Goal: Task Accomplishment & Management: Use online tool/utility

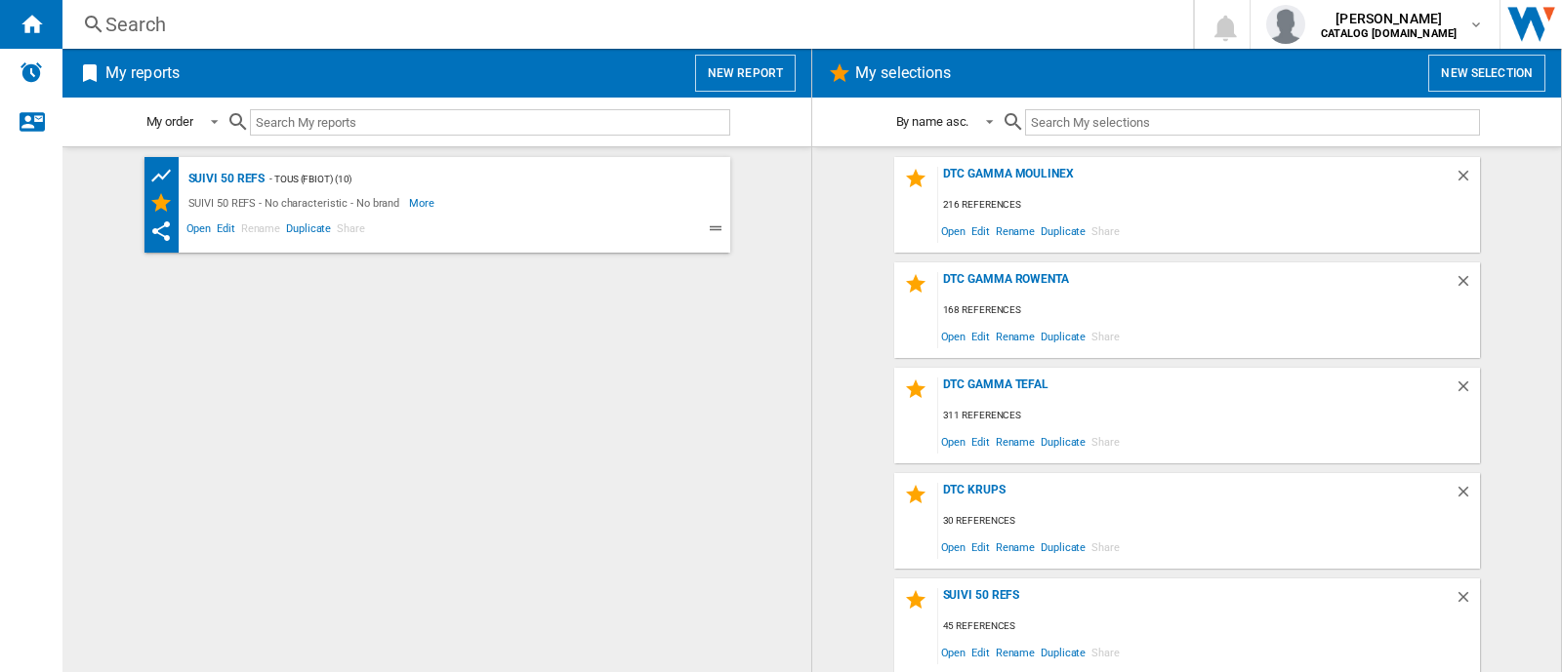
click at [1039, 163] on div "DTC GAMMA MOULINEX 216 references Open Edit Rename Duplicate Share" at bounding box center [1187, 205] width 586 height 96
click at [1038, 165] on div "DTC GAMMA MOULINEX 216 references Open Edit Rename Duplicate Share" at bounding box center [1187, 205] width 586 height 96
click at [1043, 173] on div "DTC GAMMA MOULINEX" at bounding box center [1196, 180] width 516 height 26
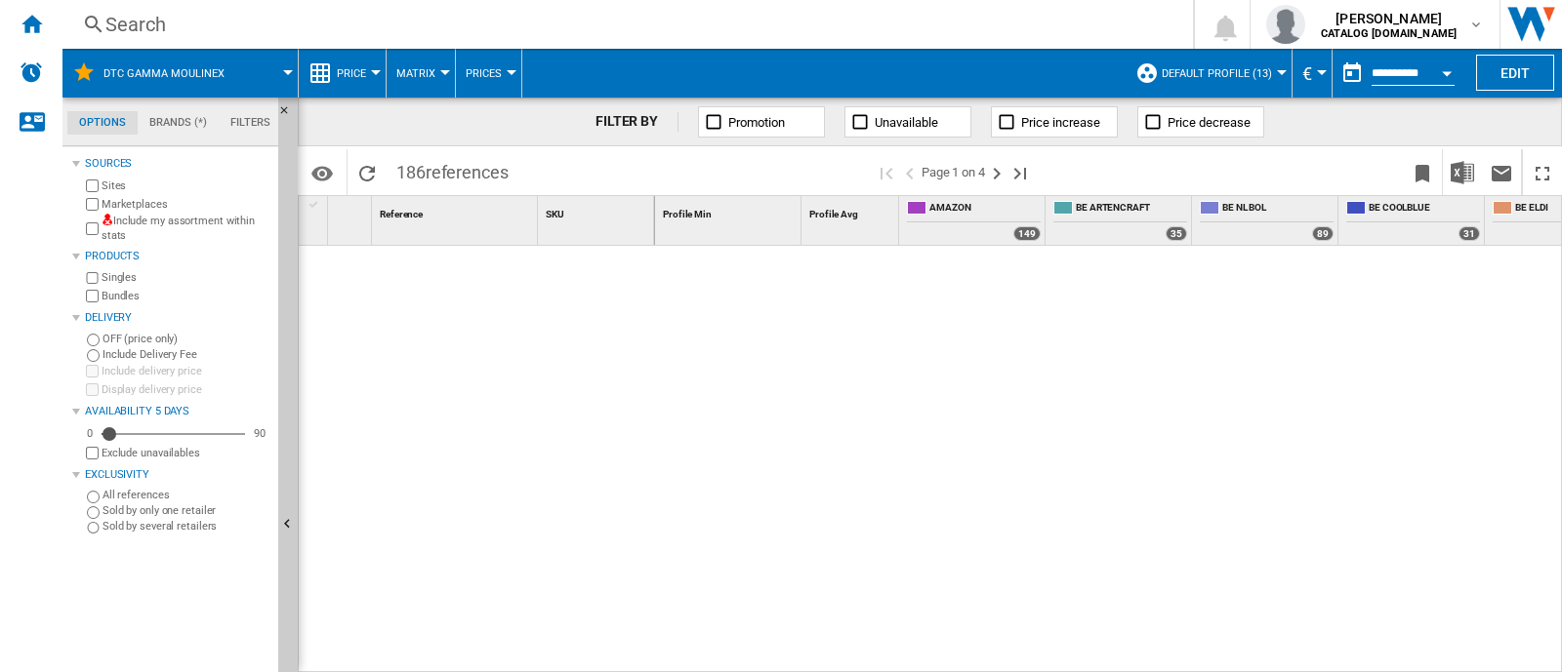
click at [1193, 78] on span "Default profile (13)" at bounding box center [1216, 73] width 110 height 13
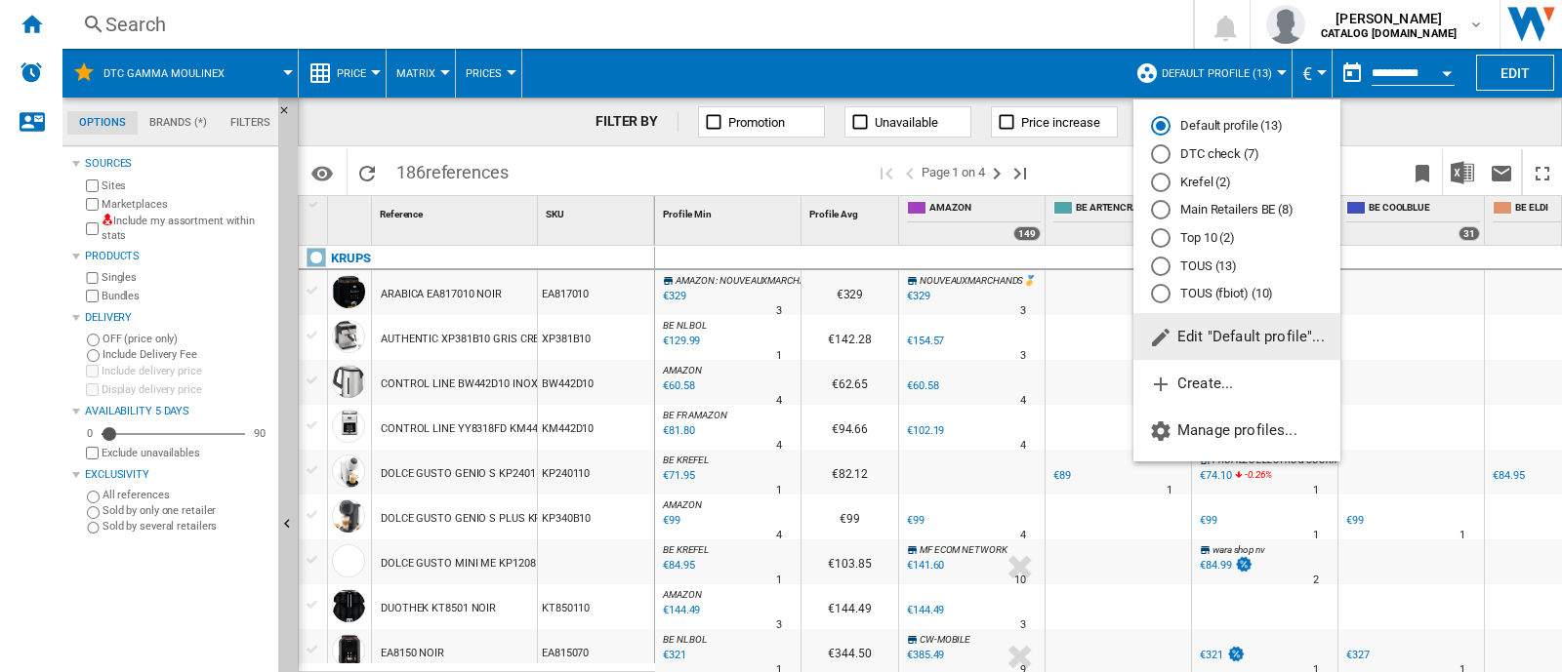
click at [1230, 146] on md-radio-button "DTC check (7)" at bounding box center [1237, 154] width 172 height 19
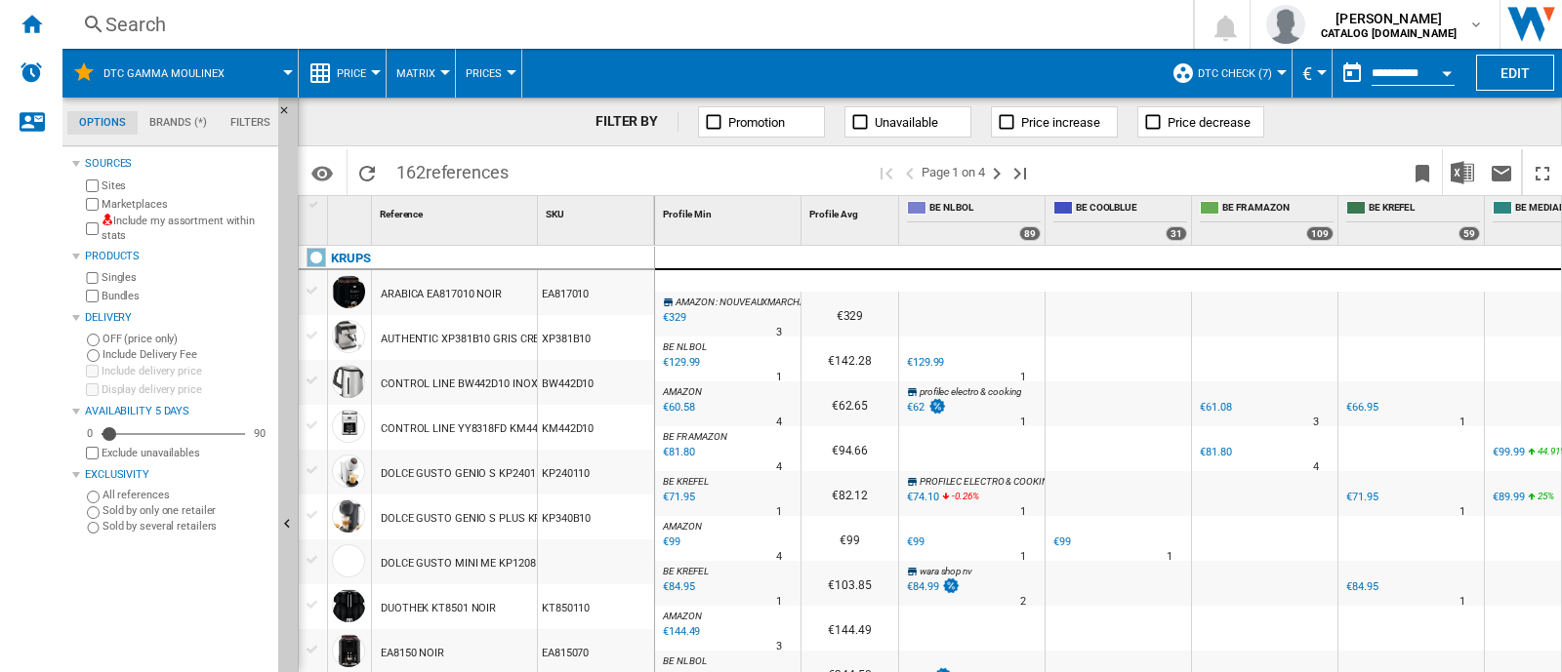
click at [116, 201] on label "Marketplaces" at bounding box center [185, 204] width 169 height 15
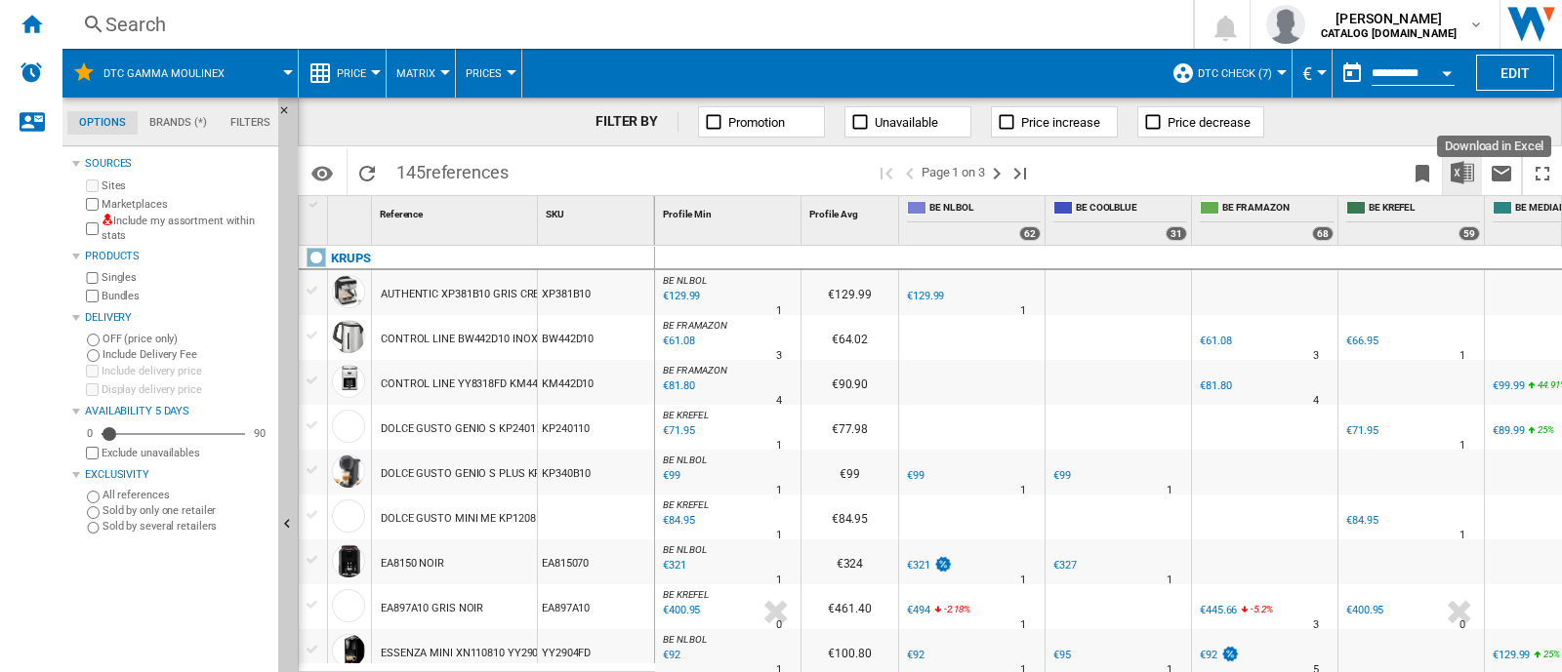
click at [1461, 182] on img "Download in Excel" at bounding box center [1461, 172] width 23 height 23
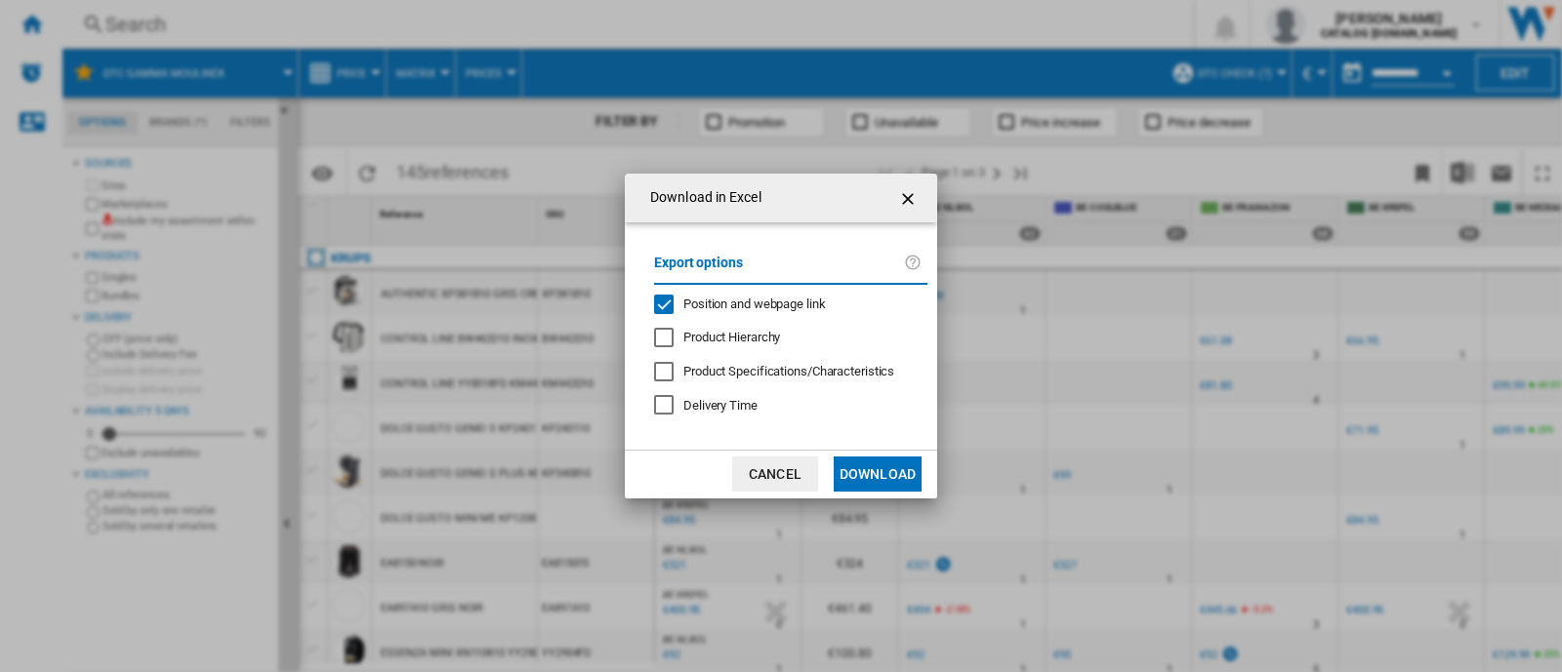
click at [803, 312] on div "Export options Position and webpage link Product Hierarchy Product Specificatio…" at bounding box center [790, 336] width 293 height 188
click at [815, 304] on span "Position and webpage link" at bounding box center [754, 304] width 142 height 15
click at [901, 468] on button "Download" at bounding box center [877, 474] width 88 height 35
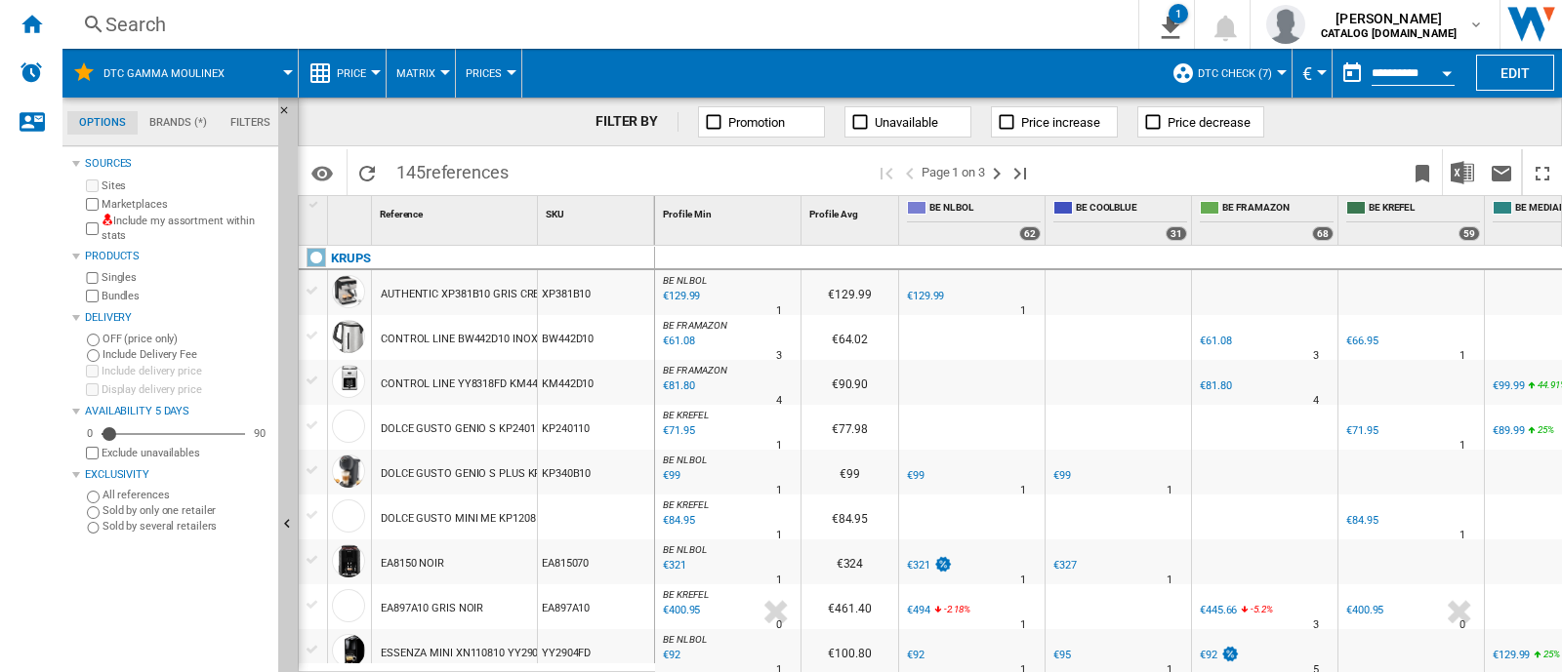
click at [1389, 204] on span "BE KREFEL" at bounding box center [1423, 209] width 111 height 17
click at [337, 19] on div "Search" at bounding box center [596, 24] width 982 height 27
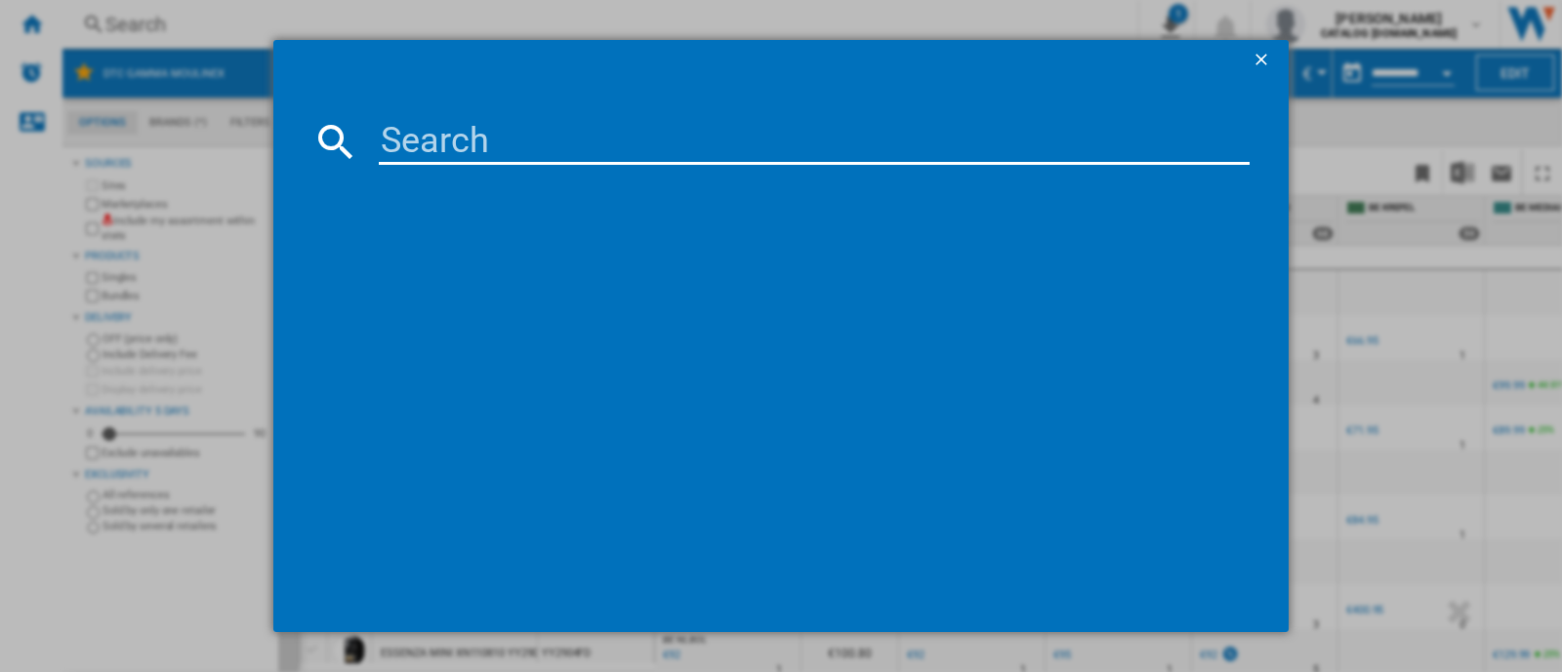
click at [581, 146] on input at bounding box center [814, 141] width 871 height 47
type input "YY4899"
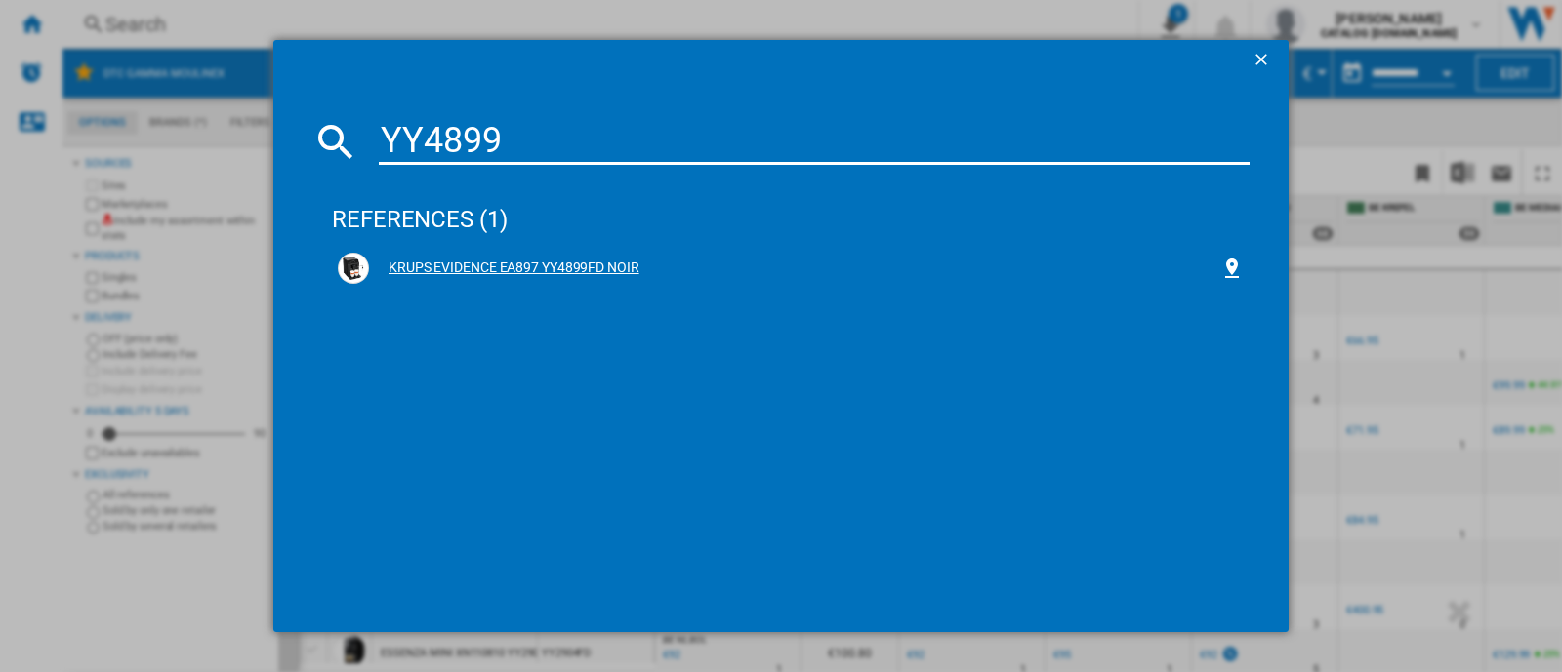
click at [671, 256] on div "KRUPS EVIDENCE EA897 YY4899FD NOIR" at bounding box center [791, 268] width 906 height 31
click at [550, 261] on div "KRUPS EVIDENCE EA897 YY4899FD NOIR" at bounding box center [794, 269] width 851 height 20
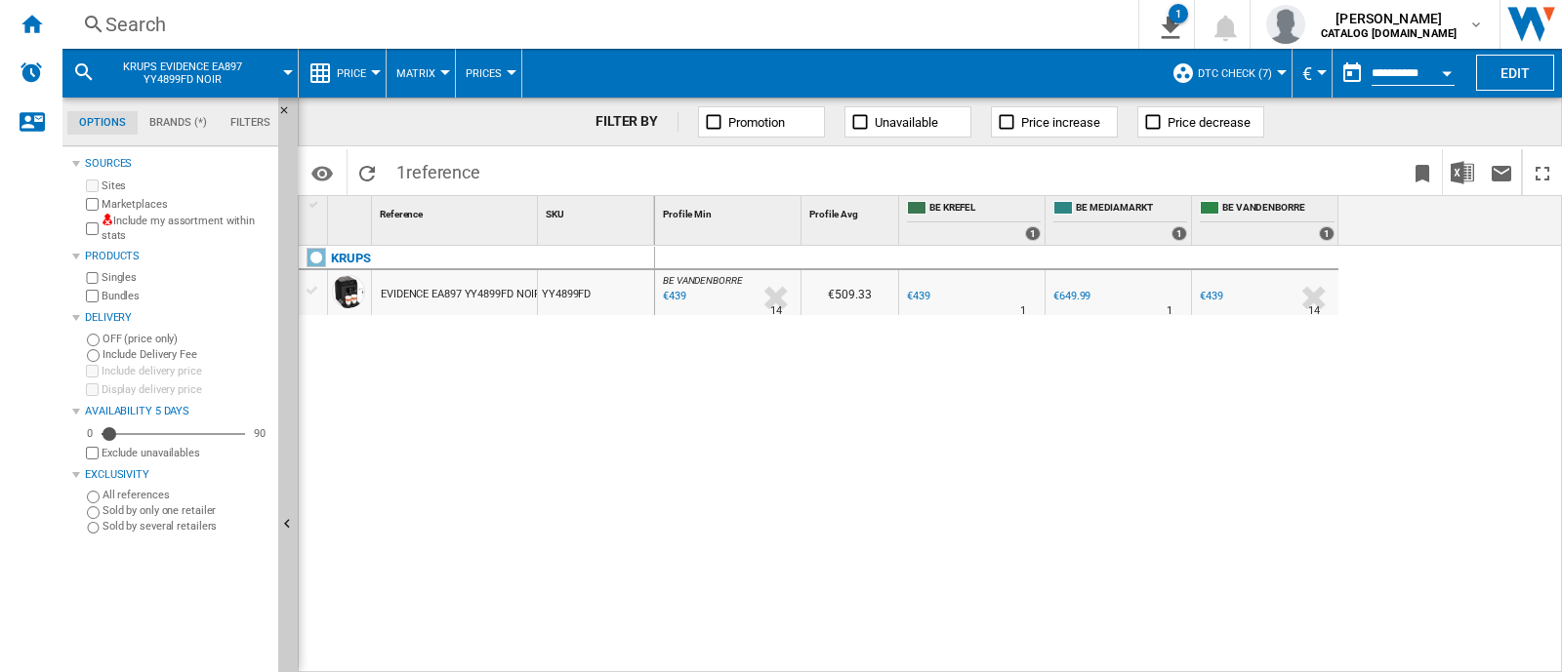
click at [1542, 214] on div "Profile Min 1 Profile Avg 1 BE KREFEL 1 BE MEDIAMARKT 1 BE VANDENBORRE 1" at bounding box center [1109, 220] width 908 height 49
